Goal: Information Seeking & Learning: Learn about a topic

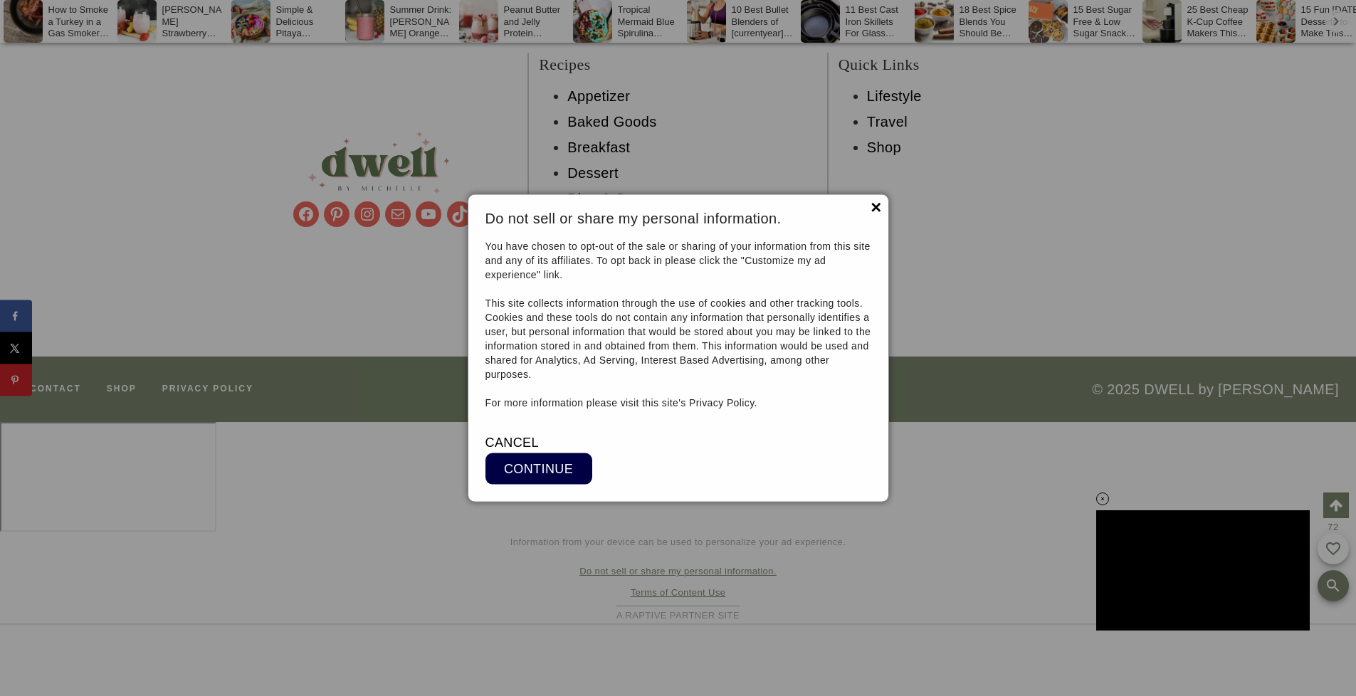
scroll to position [18916, 0]
